Goal: Check status: Check status

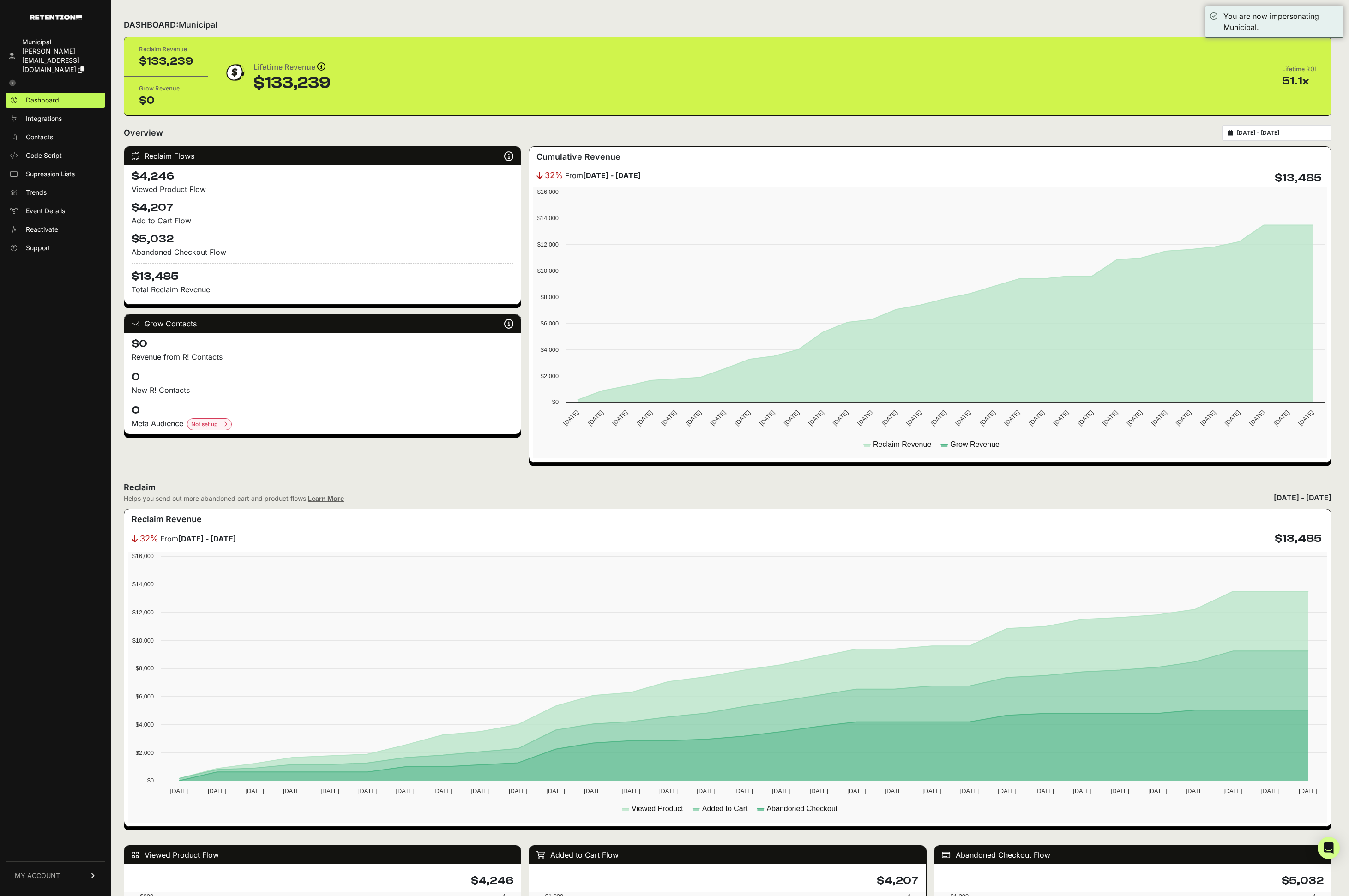
click at [1274, 127] on div "2025-07-28 - 2025-08-27" at bounding box center [1277, 133] width 110 height 16
click at [1263, 134] on input "2025-07-28 - 2025-08-27" at bounding box center [1281, 133] width 88 height 8
click at [1283, 181] on li "This Month" at bounding box center [1289, 181] width 74 height 13
type input "[DATE] - [DATE]"
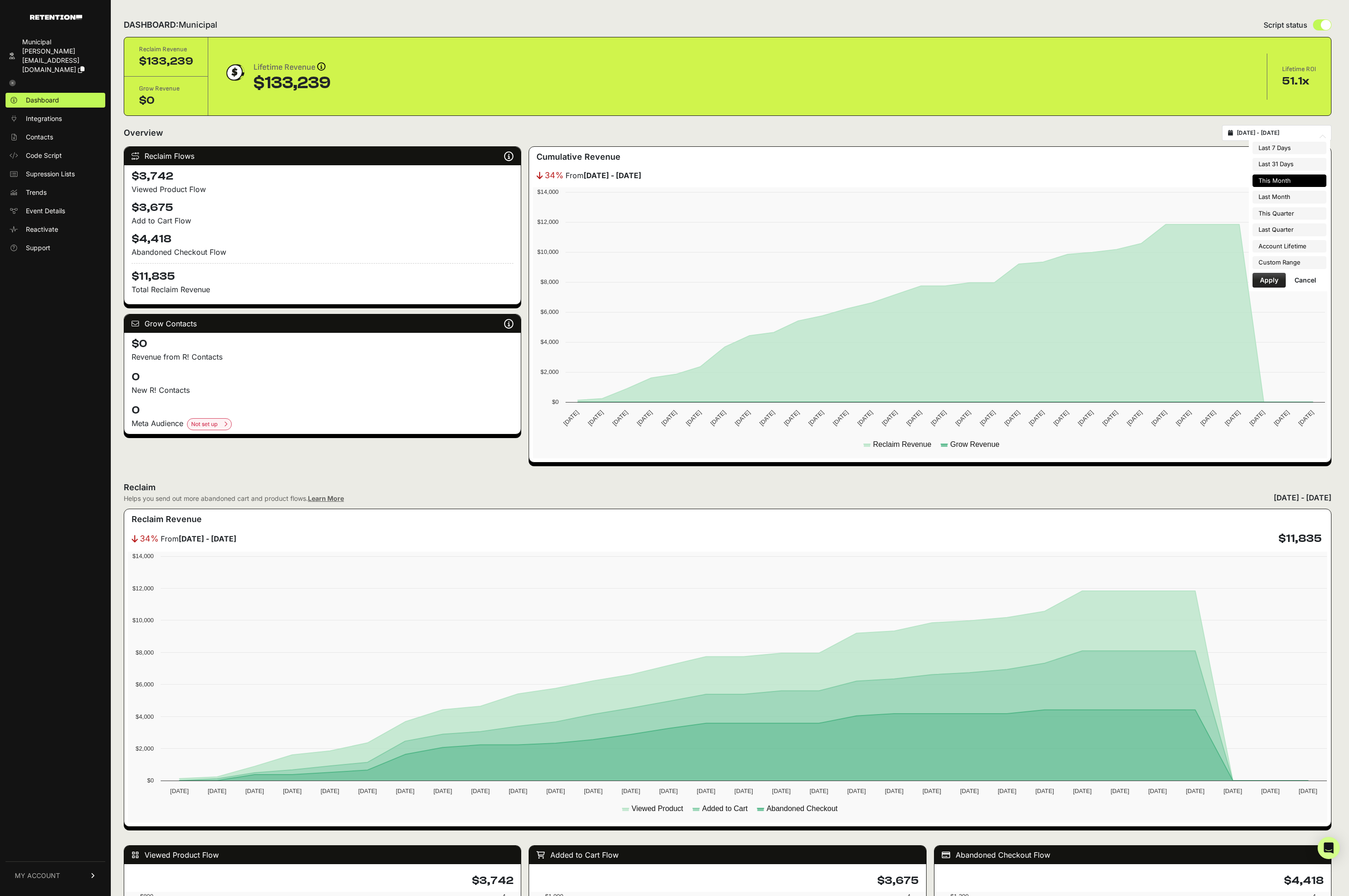
click at [1295, 136] on input "[DATE] - [DATE]" at bounding box center [1281, 133] width 88 height 8
click at [337, 491] on h2 "Reclaim" at bounding box center [234, 487] width 220 height 13
drag, startPoint x: 142, startPoint y: 186, endPoint x: 207, endPoint y: 192, distance: 65.3
click at [204, 192] on div "Viewed Product Flow" at bounding box center [323, 189] width 382 height 11
click at [212, 191] on div "Viewed Product Flow" at bounding box center [323, 189] width 382 height 11
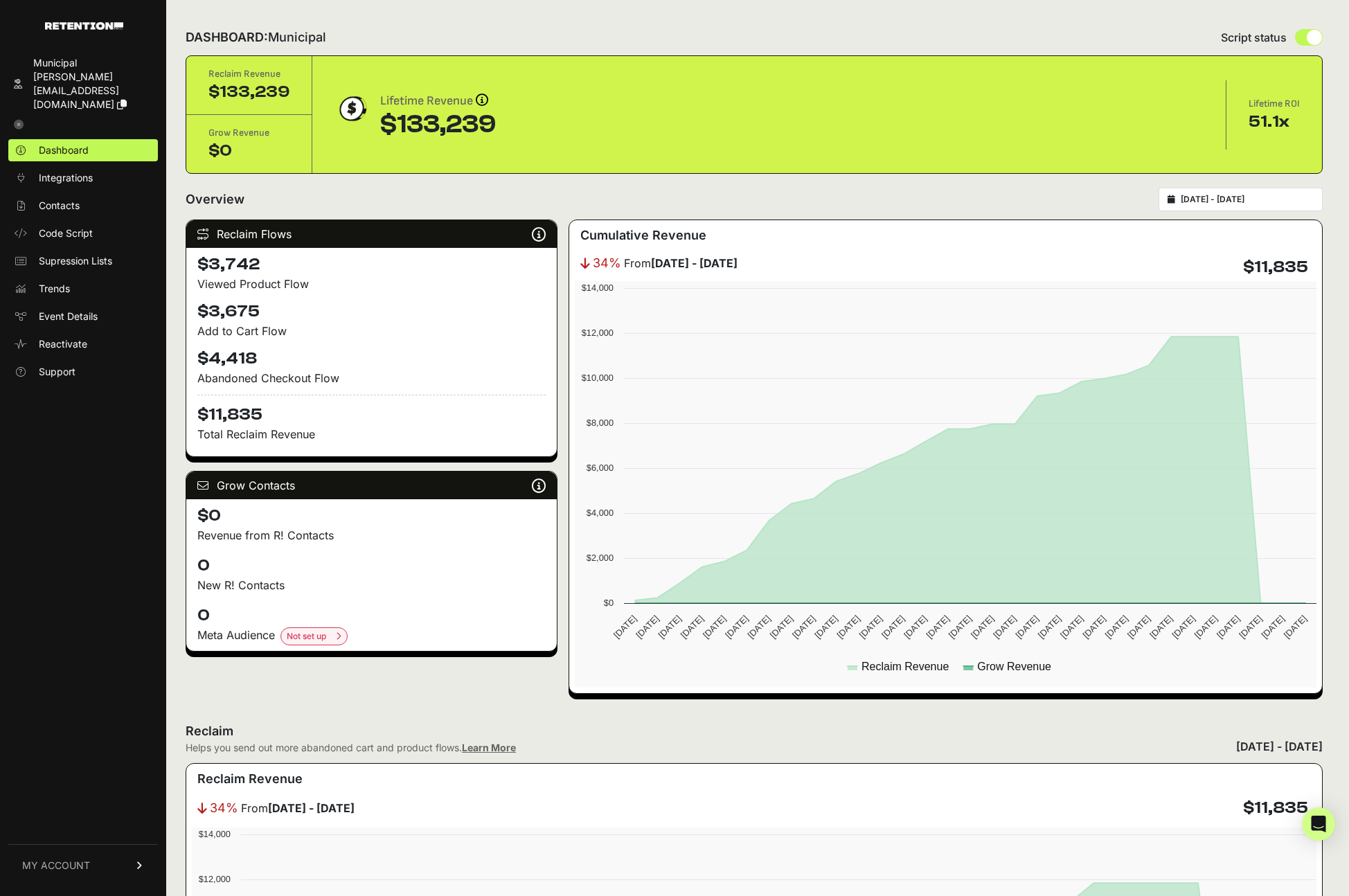
click at [1258, 192] on div "[DATE] - [DATE]" at bounding box center [1240, 199] width 164 height 24
click at [1247, 207] on div "[DATE] - [DATE]" at bounding box center [1240, 199] width 164 height 24
click at [1246, 198] on input "[DATE] - [DATE]" at bounding box center [1247, 199] width 133 height 11
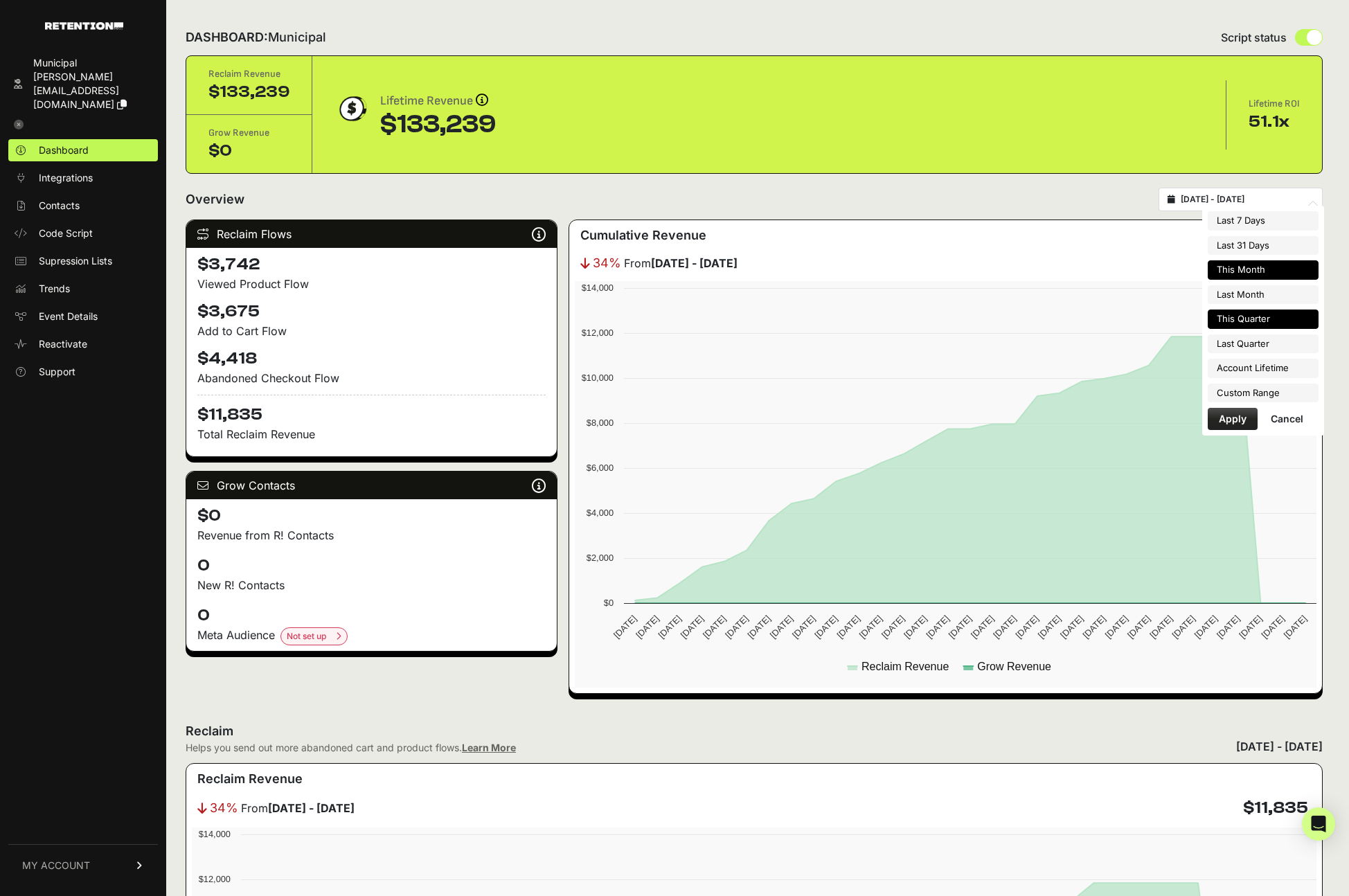
click at [1249, 324] on li "This Quarter" at bounding box center [1263, 320] width 111 height 20
type input "2025-07-01 - 2025-09-30"
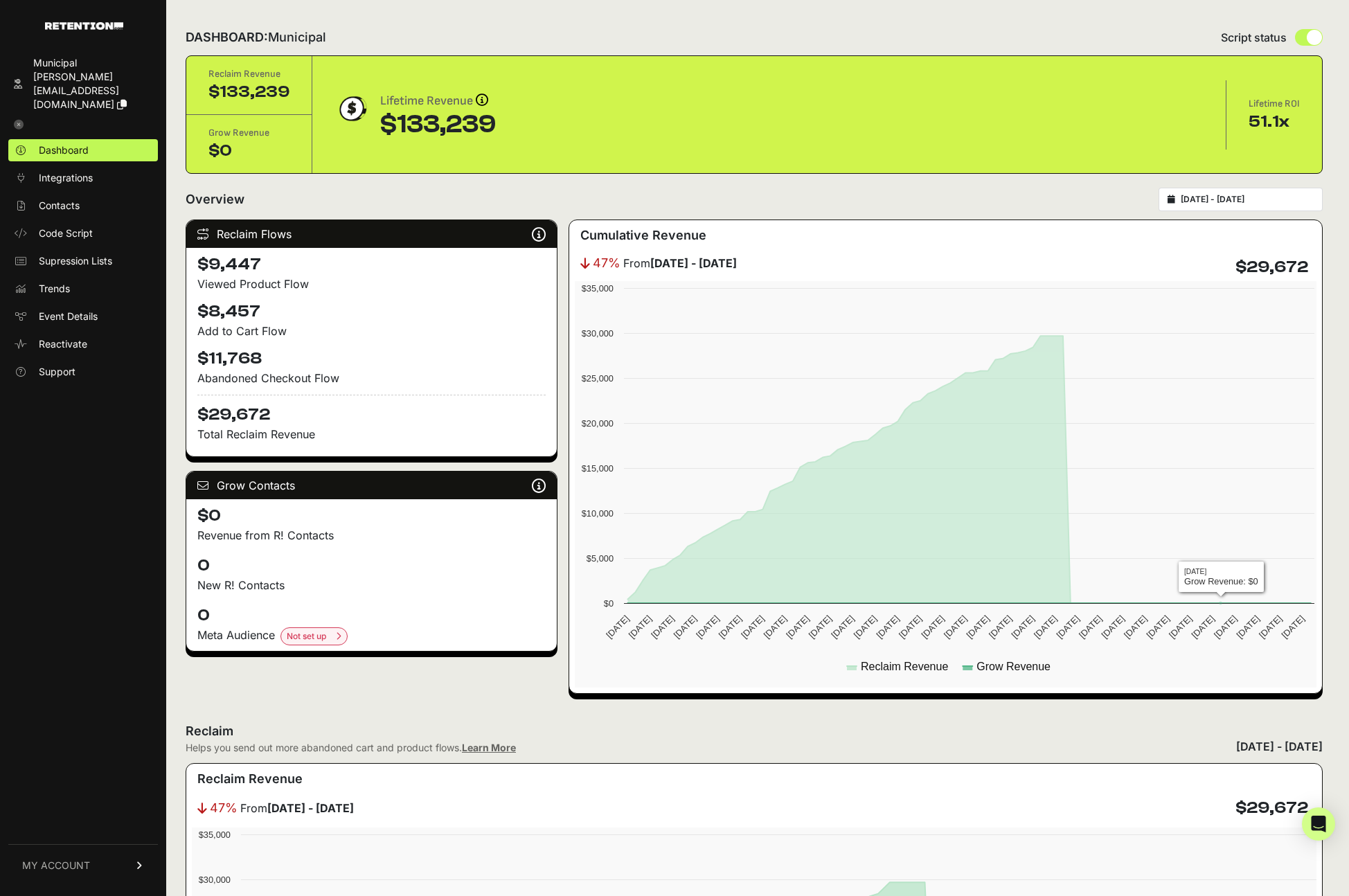
click at [1289, 205] on div "[DATE] - [DATE]" at bounding box center [1240, 199] width 164 height 24
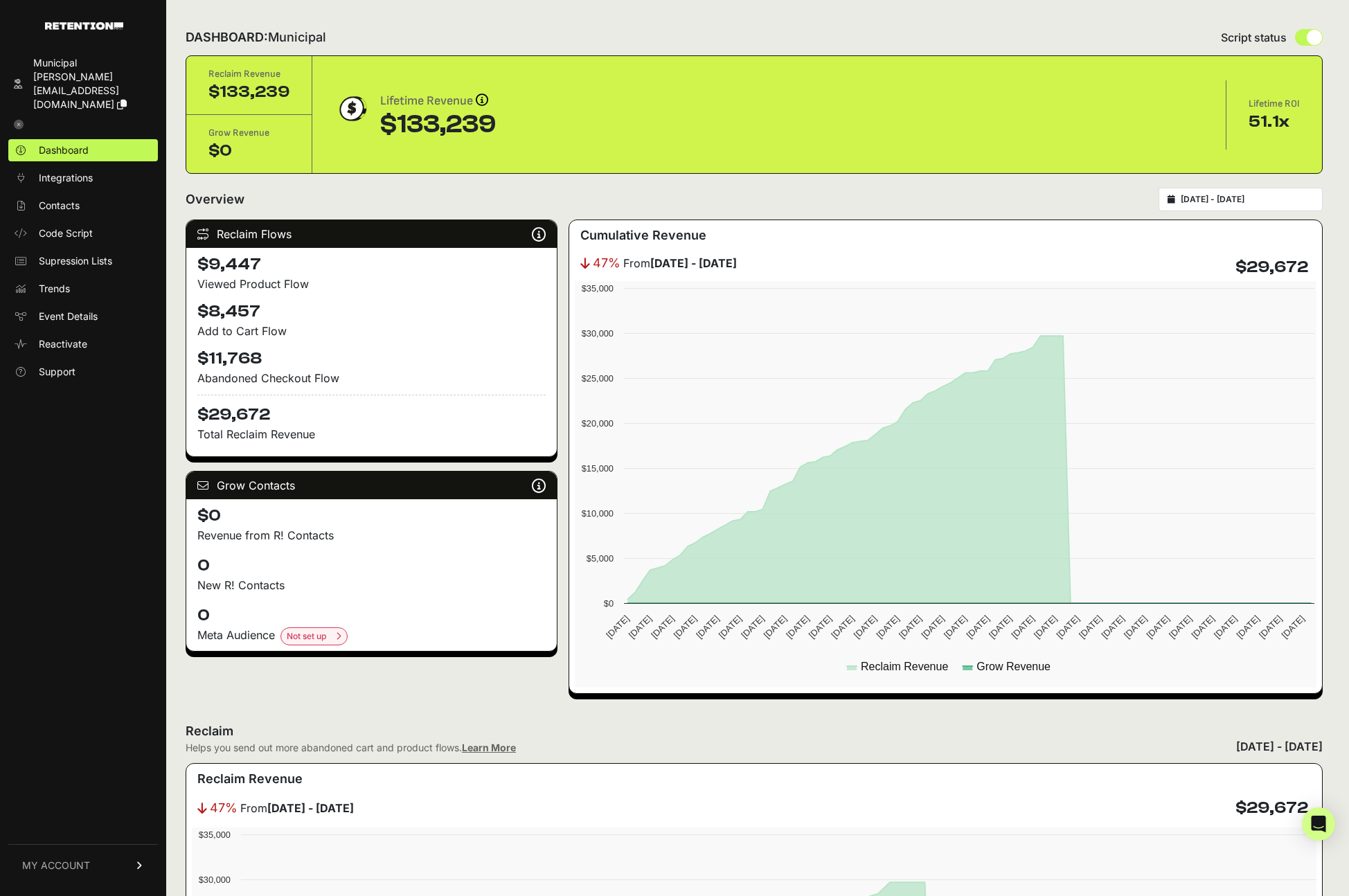
click at [1259, 202] on input "2025-07-01 - 2025-09-30" at bounding box center [1247, 199] width 133 height 11
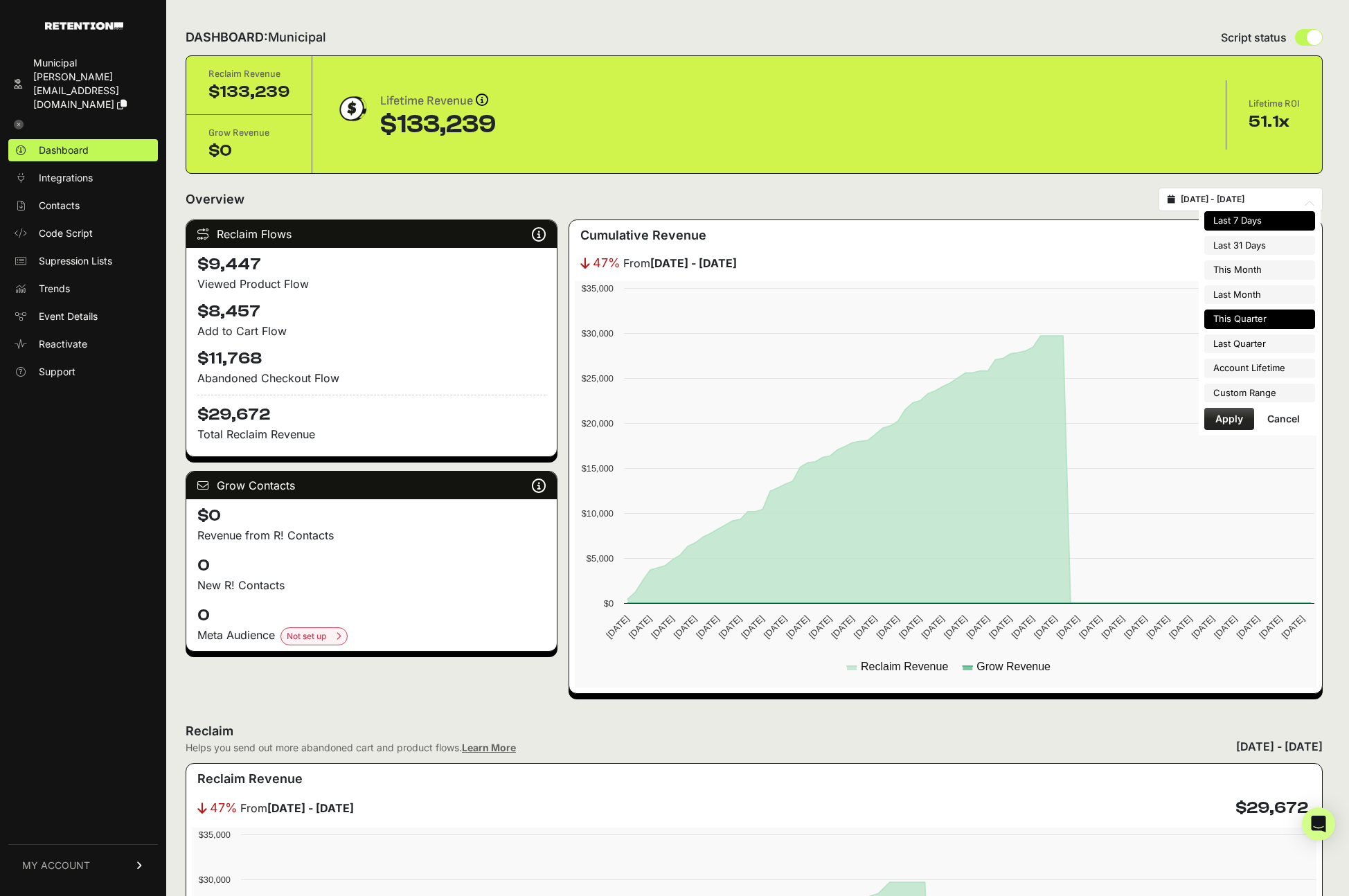
click at [1250, 222] on li "Last 7 Days" at bounding box center [1260, 221] width 111 height 20
type input "2025-08-21 - 2025-08-27"
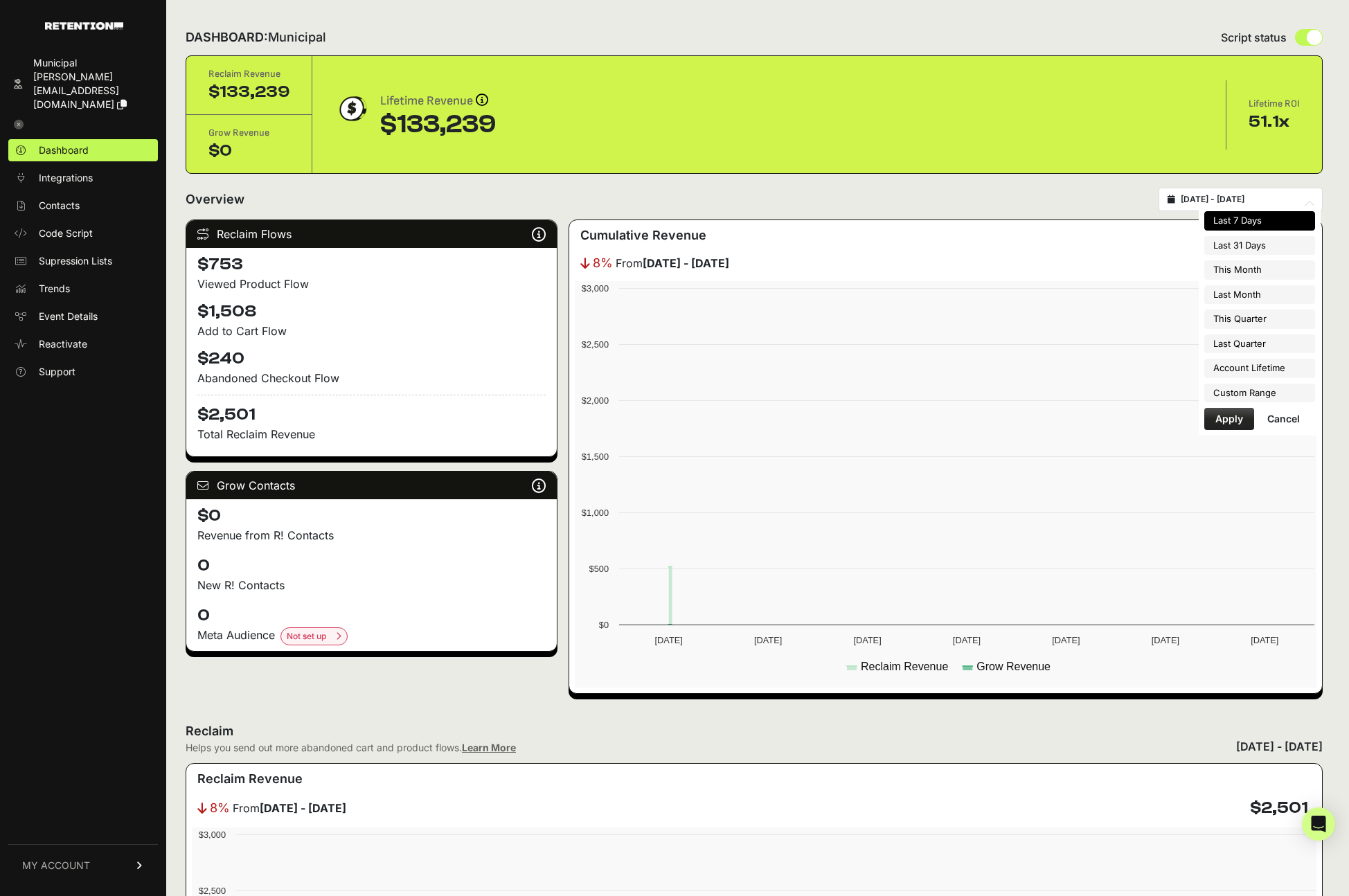
click at [1251, 201] on input "[DATE] - [DATE]" at bounding box center [1247, 199] width 133 height 11
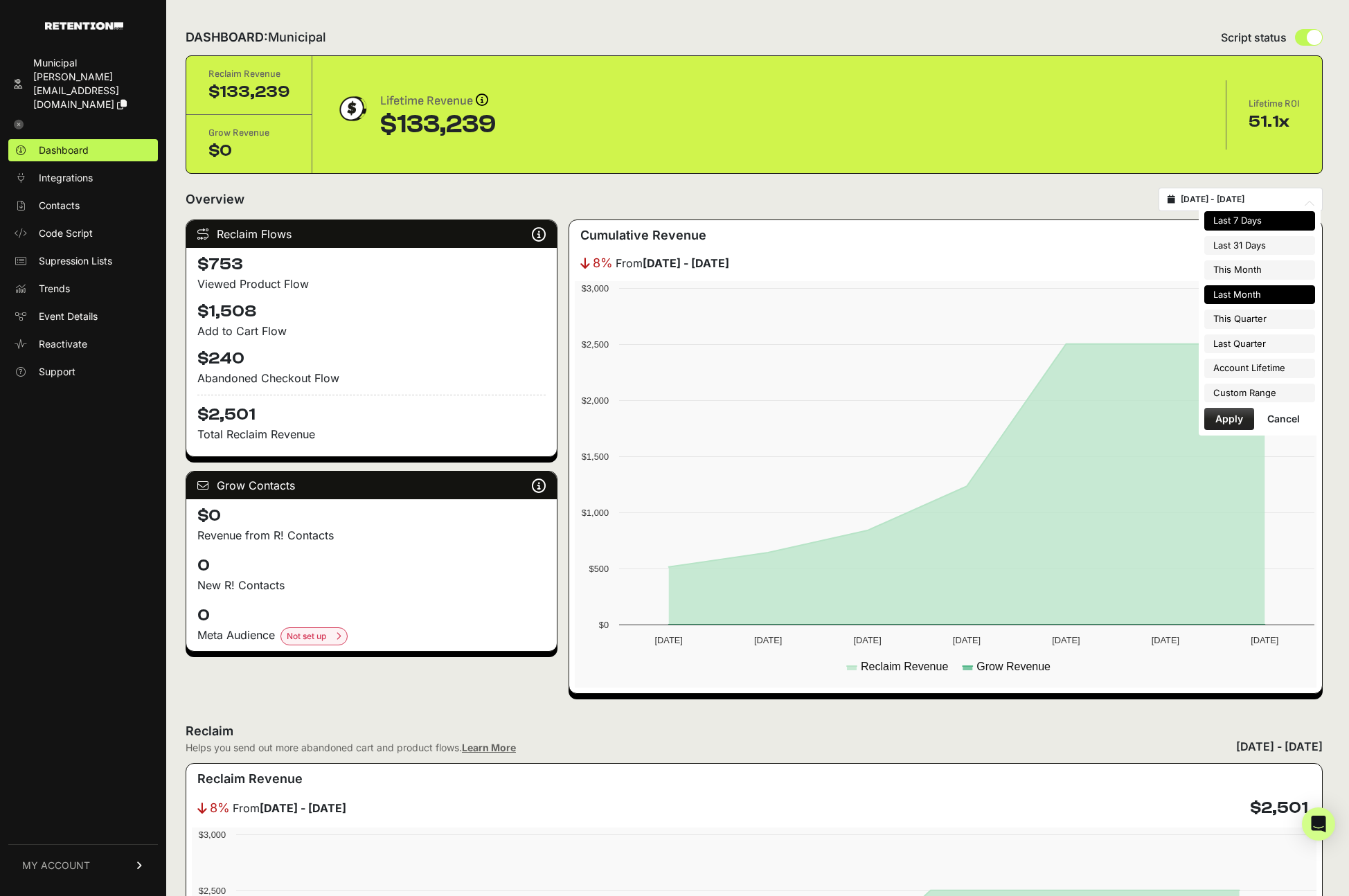
click at [1260, 289] on li "Last Month" at bounding box center [1260, 295] width 111 height 20
type input "[DATE] - [DATE]"
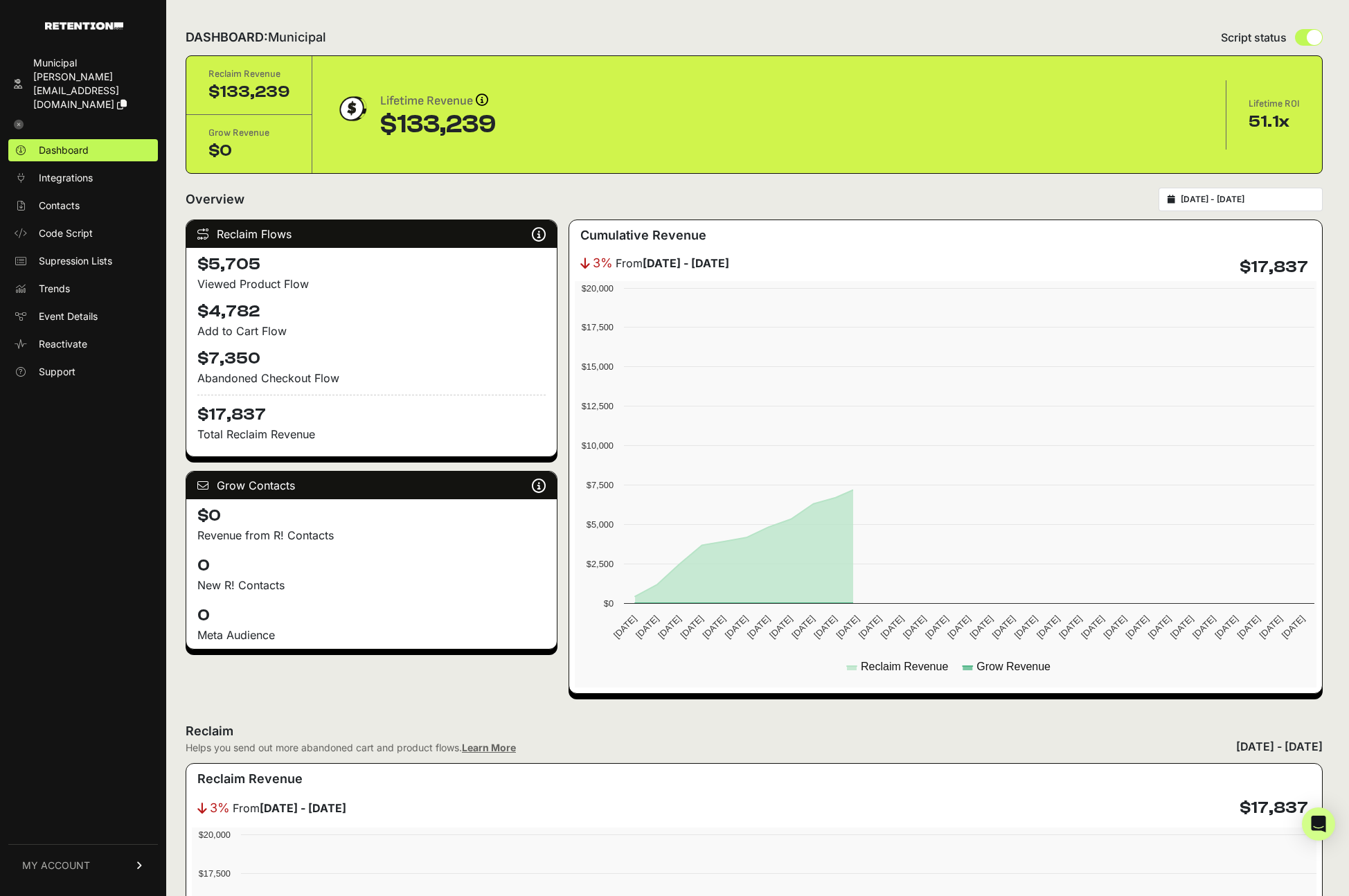
click at [1242, 194] on input "2025-07-01 - 2025-07-31" at bounding box center [1247, 199] width 133 height 11
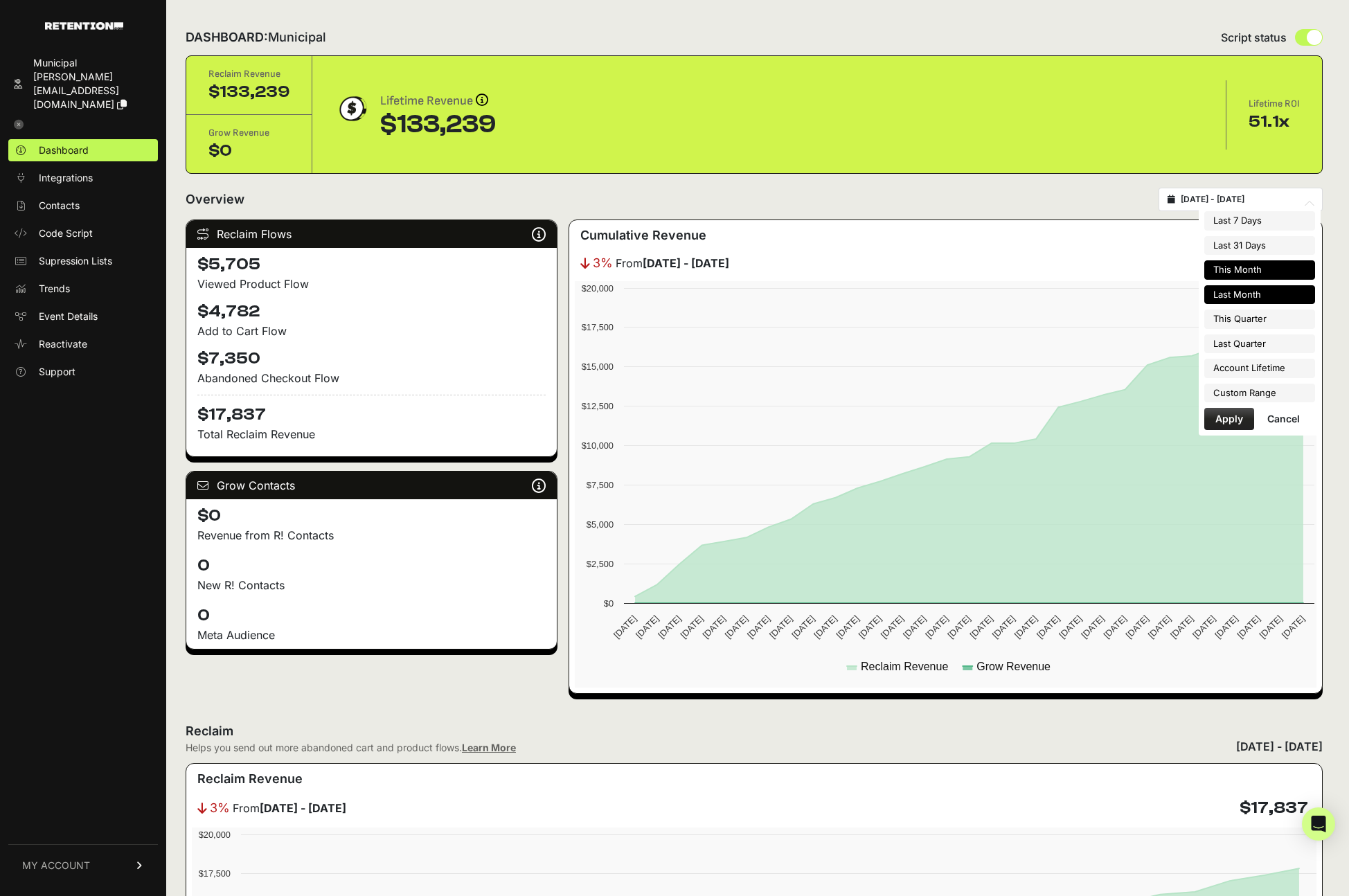
click at [1242, 267] on li "This Month" at bounding box center [1260, 270] width 111 height 20
type input "[DATE] - [DATE]"
